Goal: Task Accomplishment & Management: Use online tool/utility

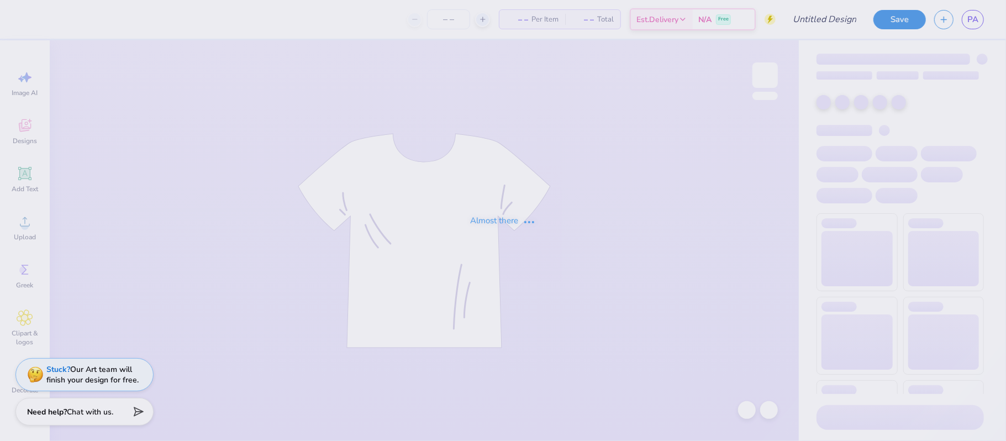
type input "Hoodie for Psi Alpha!"
type input "24"
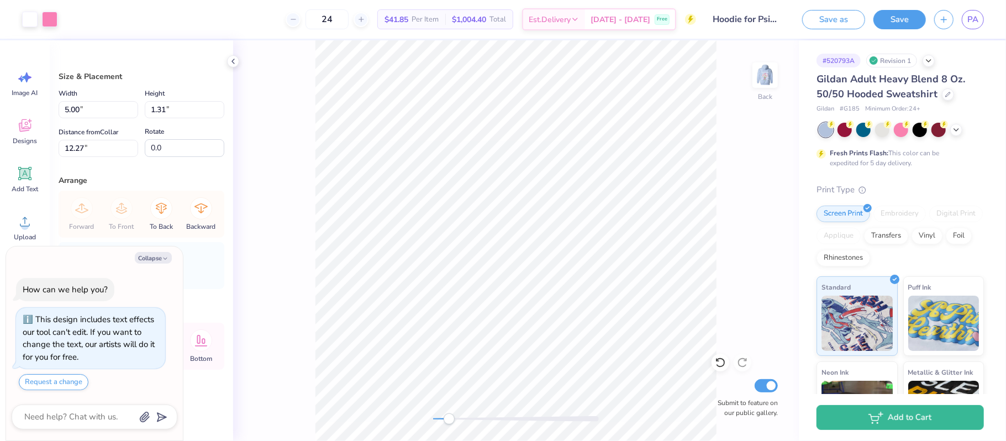
type textarea "x"
type input "4.32"
type input "1.13"
type input "3.18"
type textarea "x"
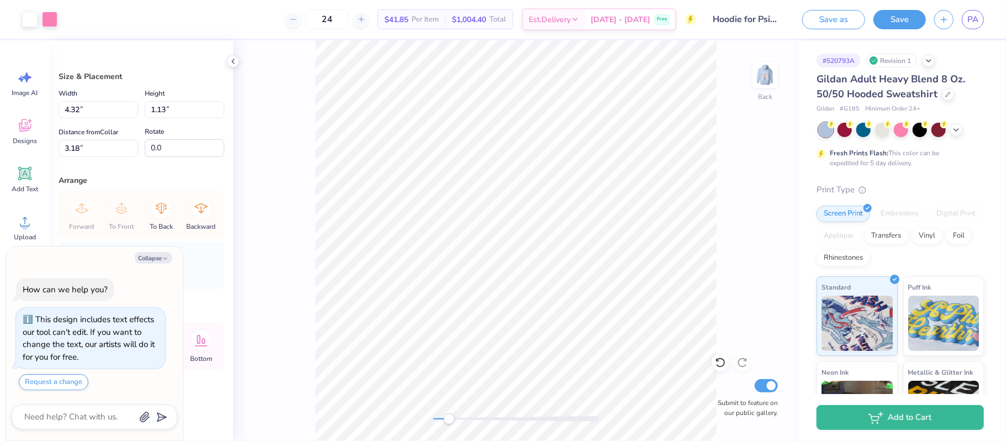
type input "26.7"
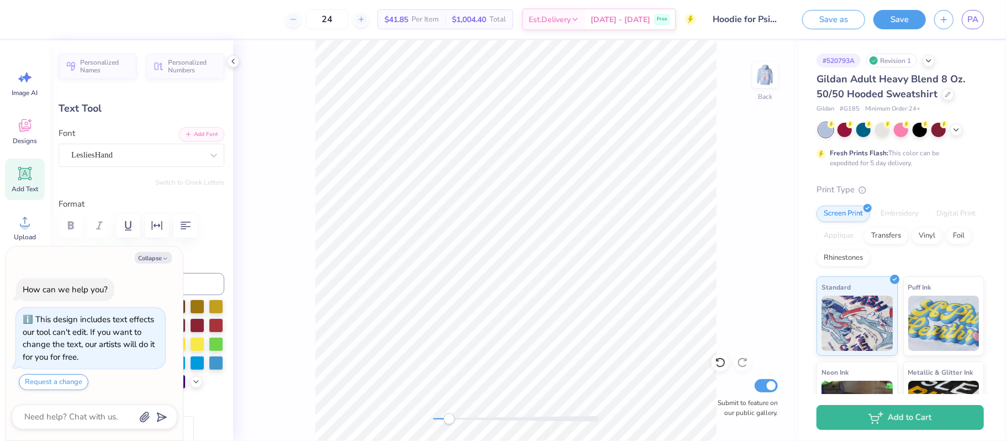
scroll to position [0, 1]
type textarea "x"
type textarea "psi"
type textarea "x"
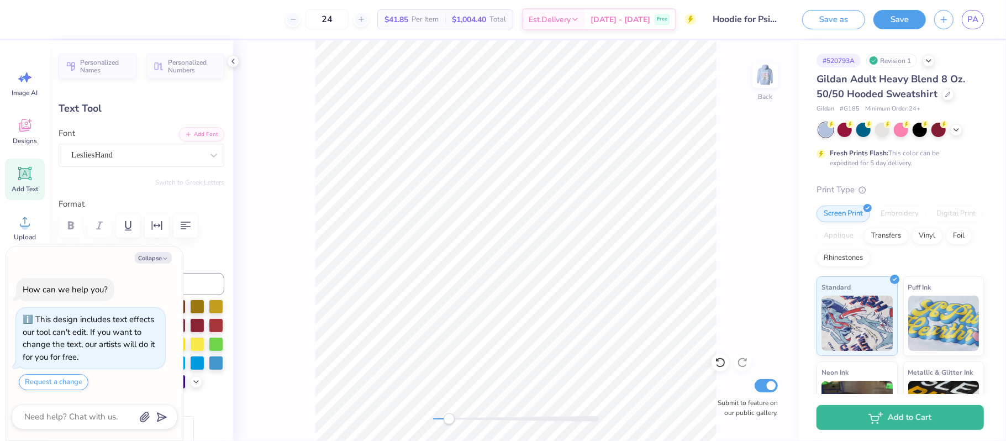
type textarea "psi"
type textarea "x"
type textarea "p"
type textarea "x"
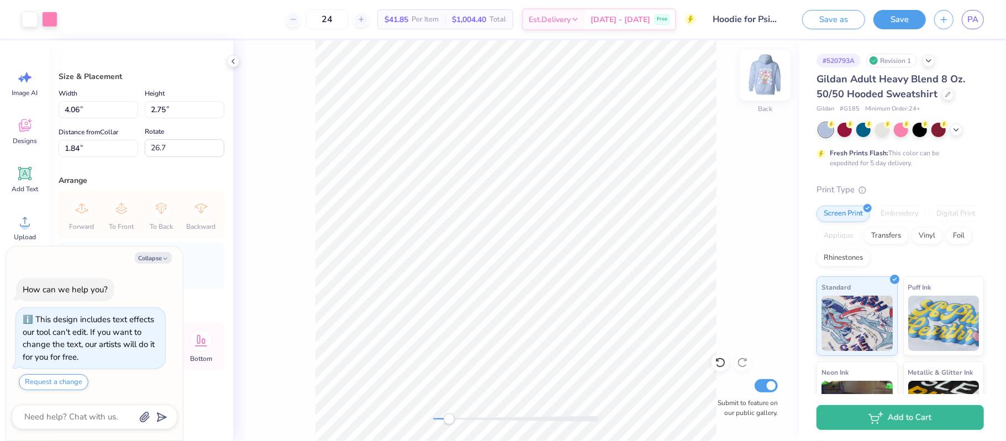
click at [769, 79] on img at bounding box center [765, 75] width 44 height 44
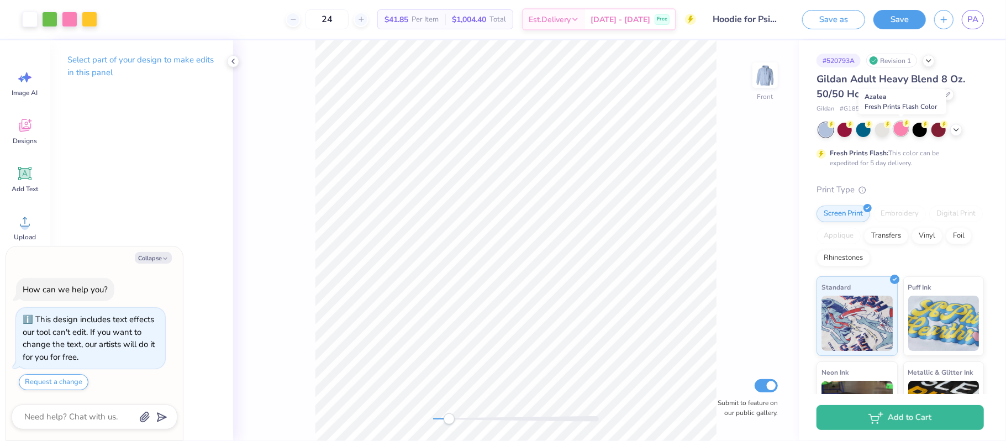
click at [900, 134] on div at bounding box center [901, 129] width 14 height 14
click at [954, 130] on icon at bounding box center [956, 128] width 9 height 9
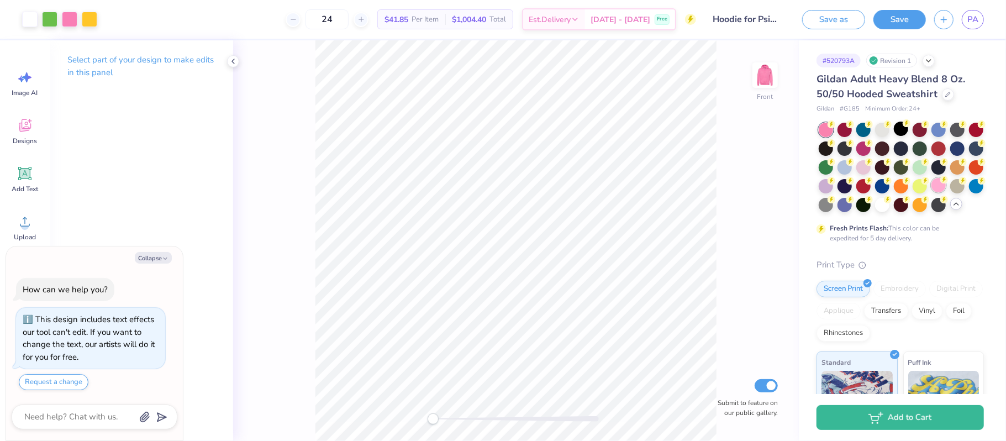
click at [933, 186] on div at bounding box center [939, 185] width 14 height 14
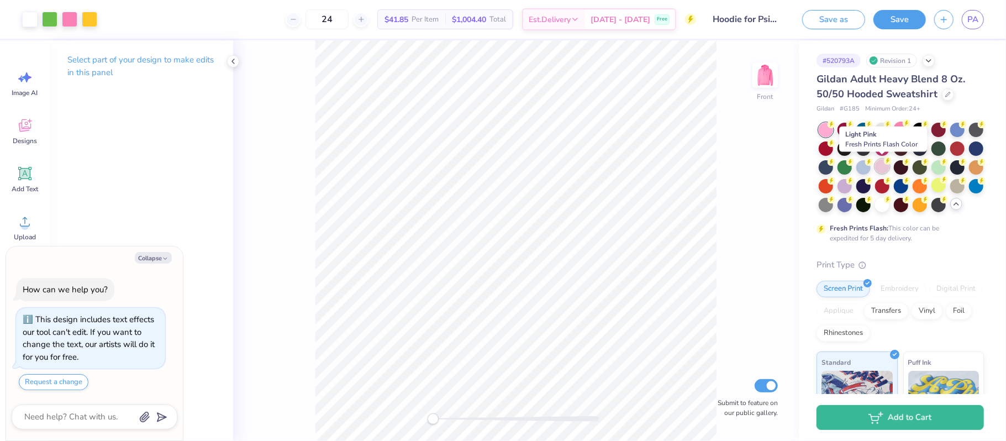
click at [887, 168] on div at bounding box center [882, 166] width 14 height 14
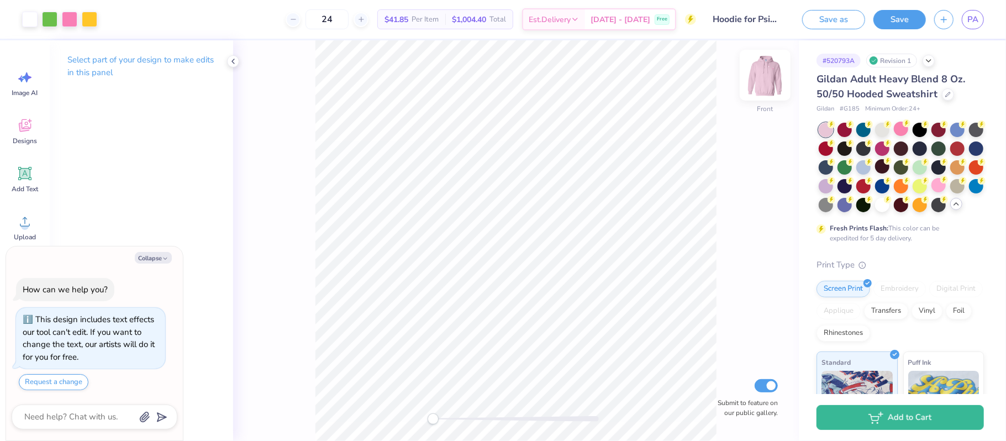
click at [763, 85] on img at bounding box center [765, 75] width 44 height 44
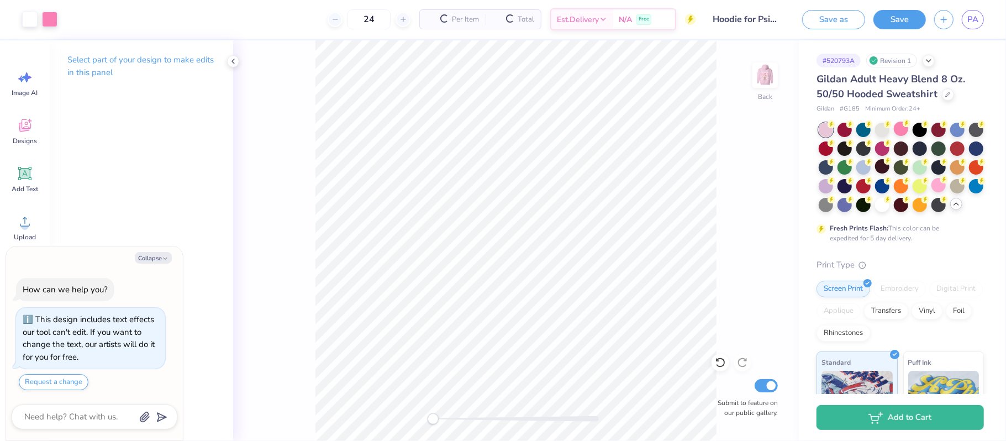
type textarea "x"
